Goal: Information Seeking & Learning: Find specific fact

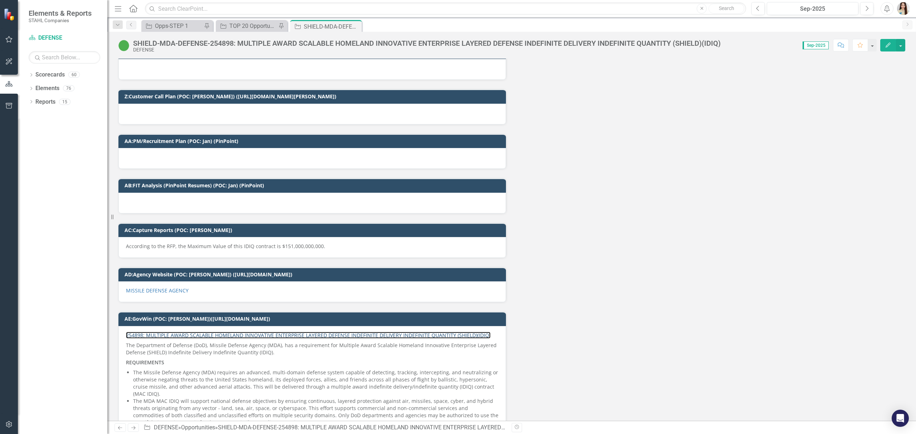
scroll to position [1908, 0]
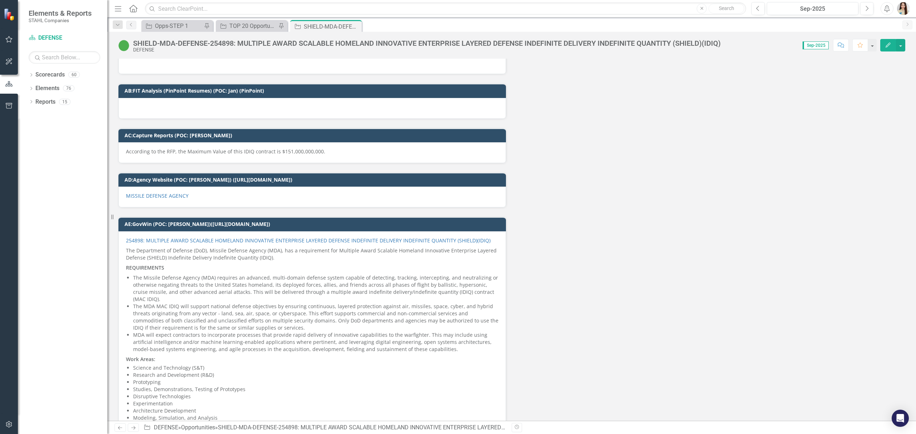
click at [284, 42] on div "SHIELD-MDA-DEFENSE-254898: MULTIPLE AWARD SCALABLE HOMELAND INNOVATIVE ENTERPRI…" at bounding box center [426, 43] width 587 height 8
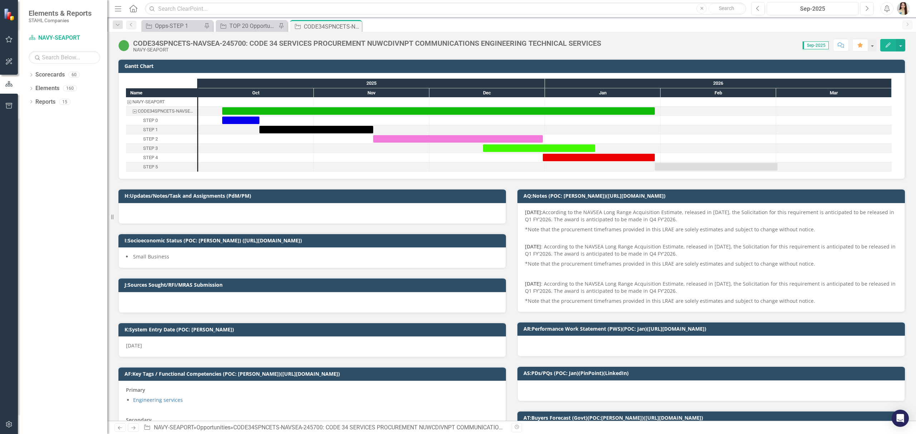
scroll to position [716, 0]
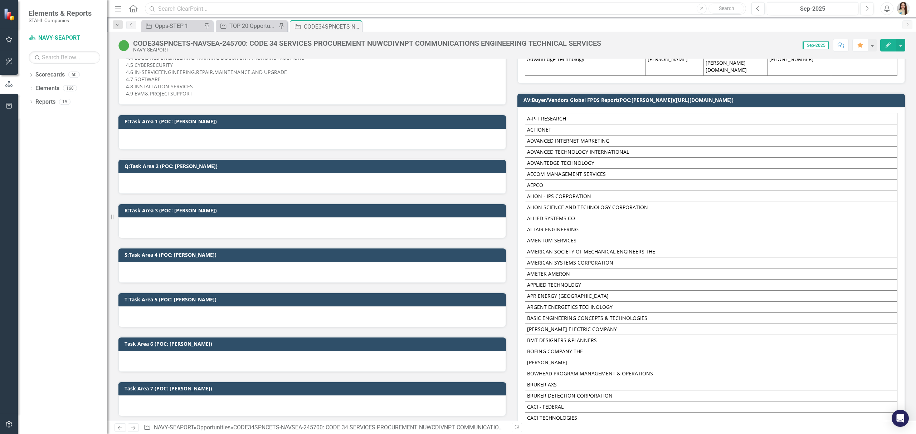
click at [348, 13] on input "text" at bounding box center [445, 9] width 601 height 13
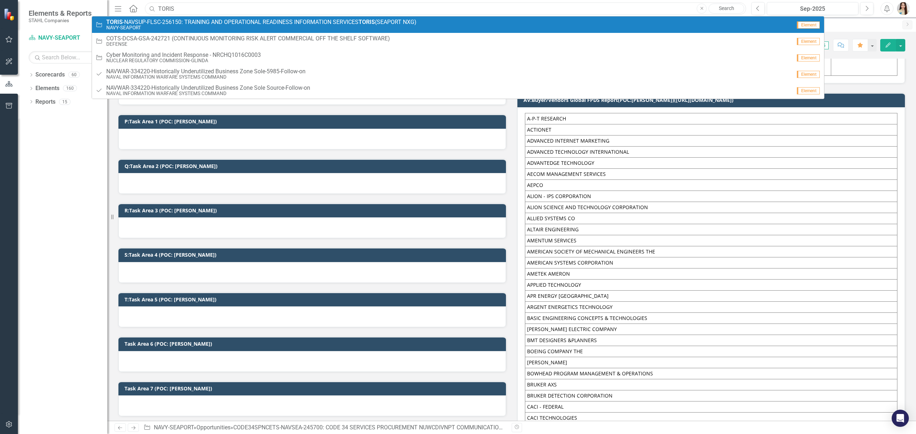
type input "TORIS"
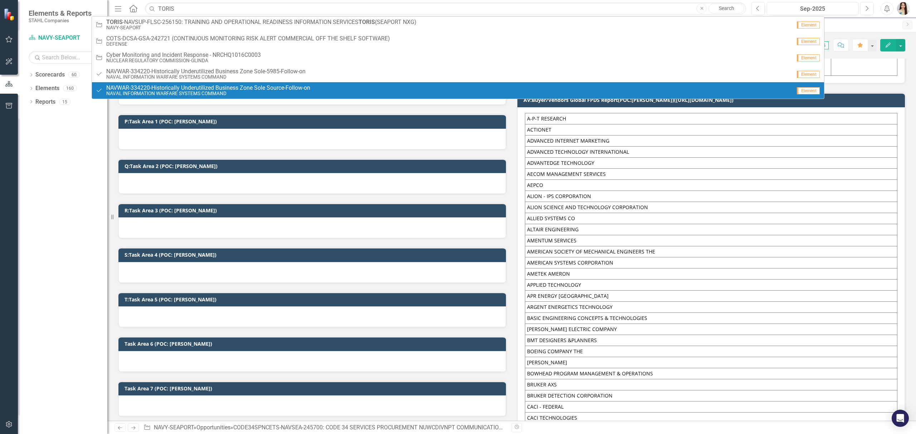
click at [43, 161] on div "Dropdown Scorecards 60 Dropdown STAHL Companies Dropdown ARMY ITES-3s Dropdown …" at bounding box center [62, 251] width 89 height 365
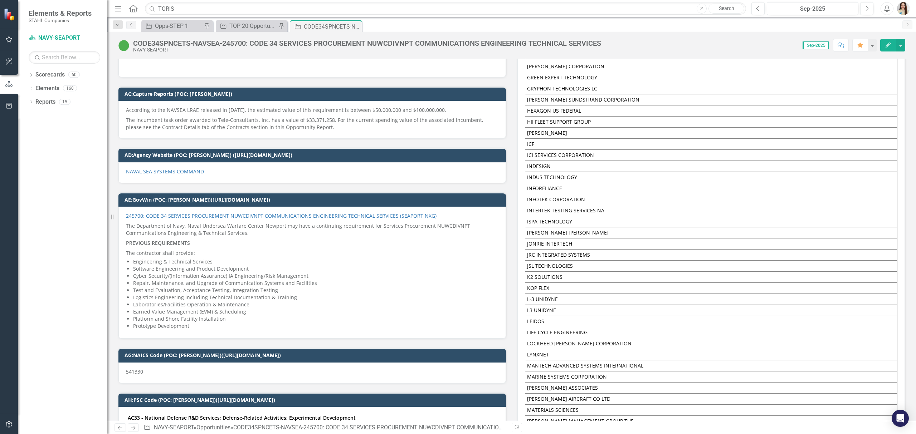
scroll to position [1574, 0]
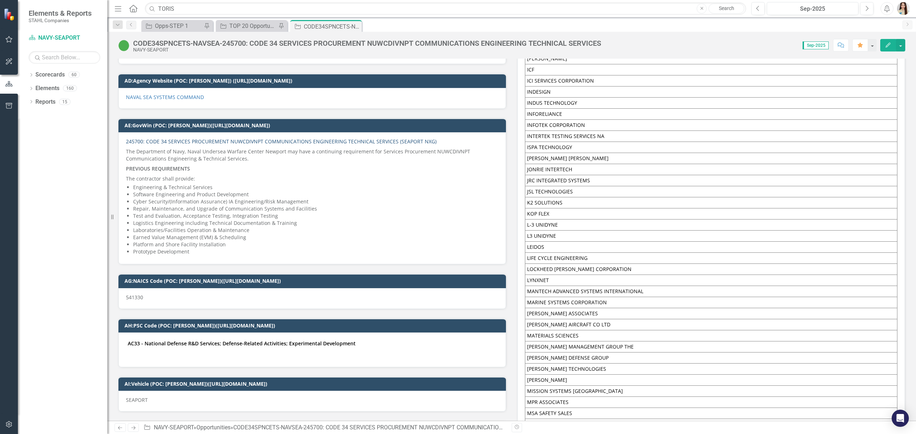
drag, startPoint x: 200, startPoint y: 145, endPoint x: 225, endPoint y: 145, distance: 25.1
click at [225, 145] on link "245700: CODE 34 SERVICES PROCUREMENT NUWCDIVNPT COMMUNICATIONS ENGINEERING TECH…" at bounding box center [281, 141] width 311 height 7
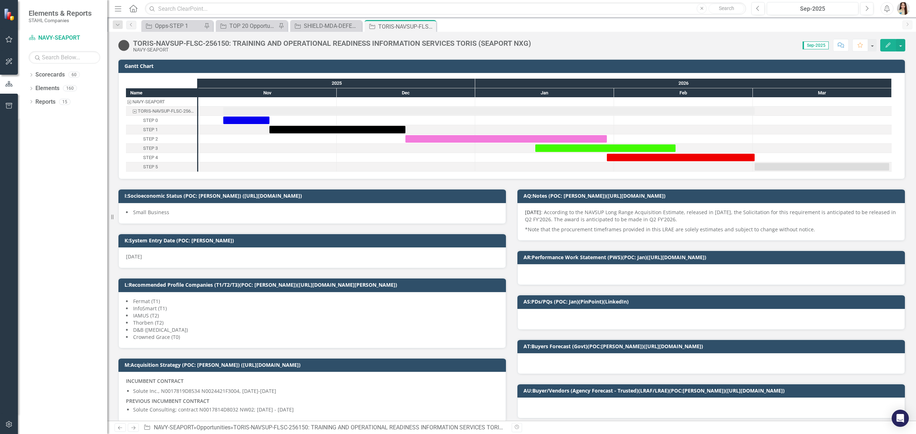
click at [315, 42] on div "TORIS-NAVSUP-FLSC-256150: TRAINING AND OPERATIONAL READINESS INFORMATION SERVIC…" at bounding box center [332, 43] width 398 height 8
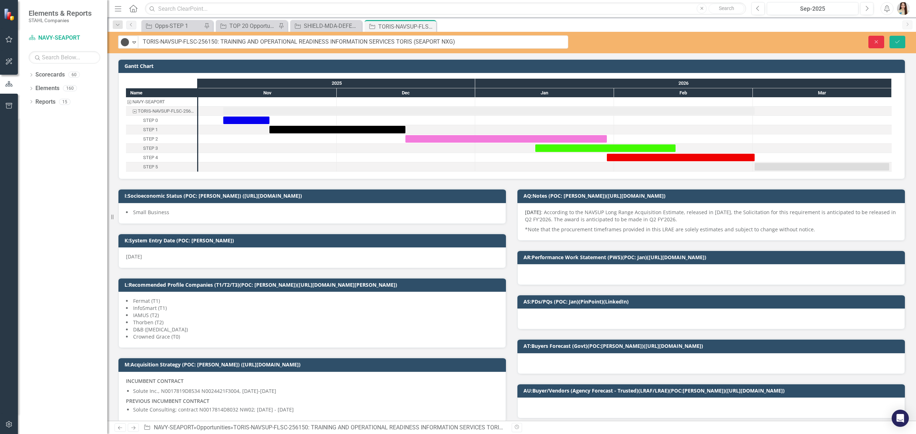
click at [879, 40] on button "Close" at bounding box center [876, 42] width 16 height 13
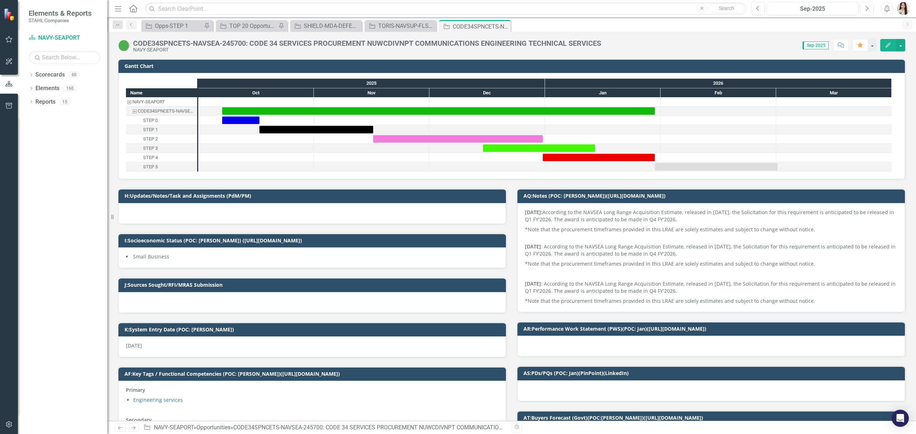
click at [188, 39] on div "CODE34SPNCETS-NAVSEA-245700: CODE 34 SERVICES PROCUREMENT NUWCDIVNPT COMMUNICAT…" at bounding box center [367, 43] width 468 height 8
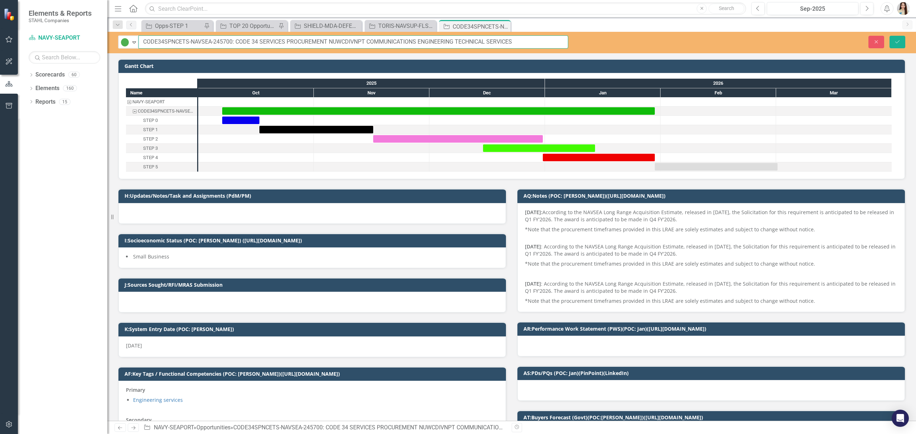
drag, startPoint x: 188, startPoint y: 42, endPoint x: 111, endPoint y: 45, distance: 77.7
click at [111, 45] on div "Elements & Reports STAHL Companies Scorecard NAVY-SEAPORT Search Dropdown Score…" at bounding box center [458, 217] width 916 height 434
drag, startPoint x: 882, startPoint y: 43, endPoint x: 687, endPoint y: 230, distance: 269.7
click at [882, 43] on button "Close" at bounding box center [876, 42] width 16 height 13
